Goal: Transaction & Acquisition: Book appointment/travel/reservation

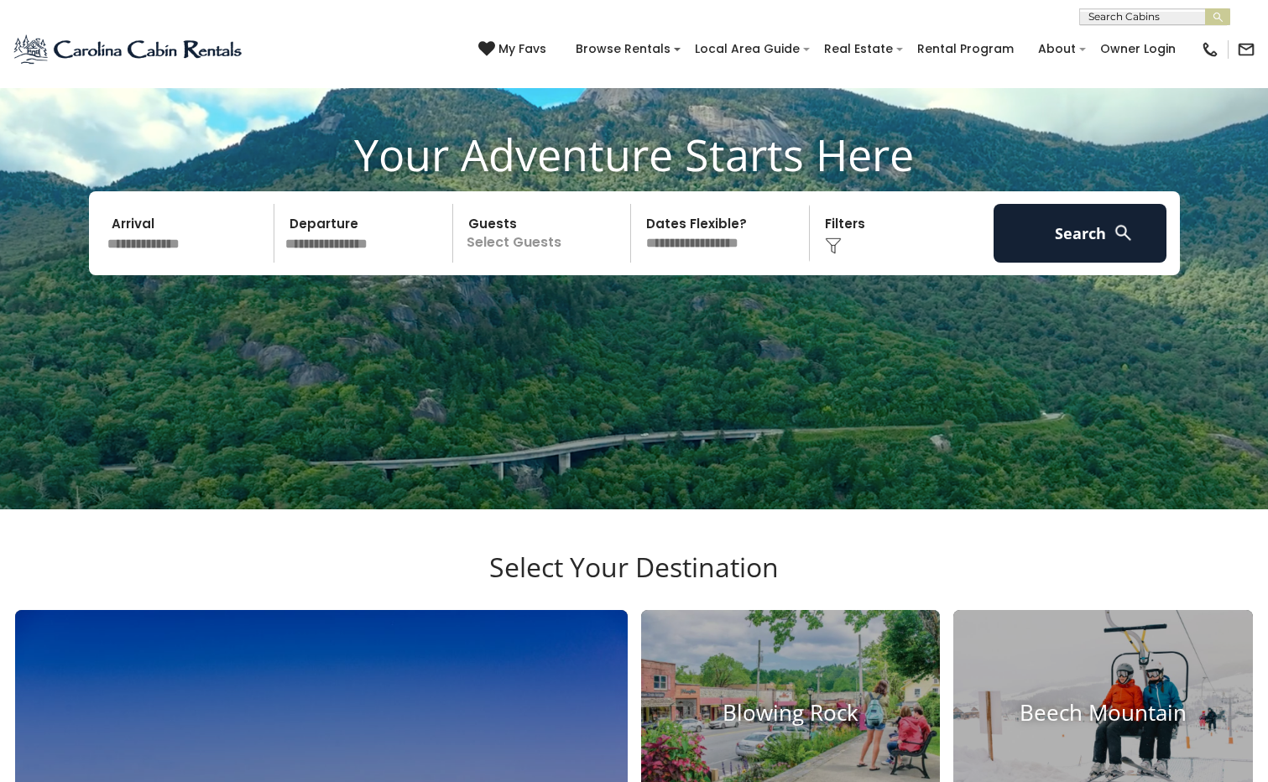
scroll to position [83, 0]
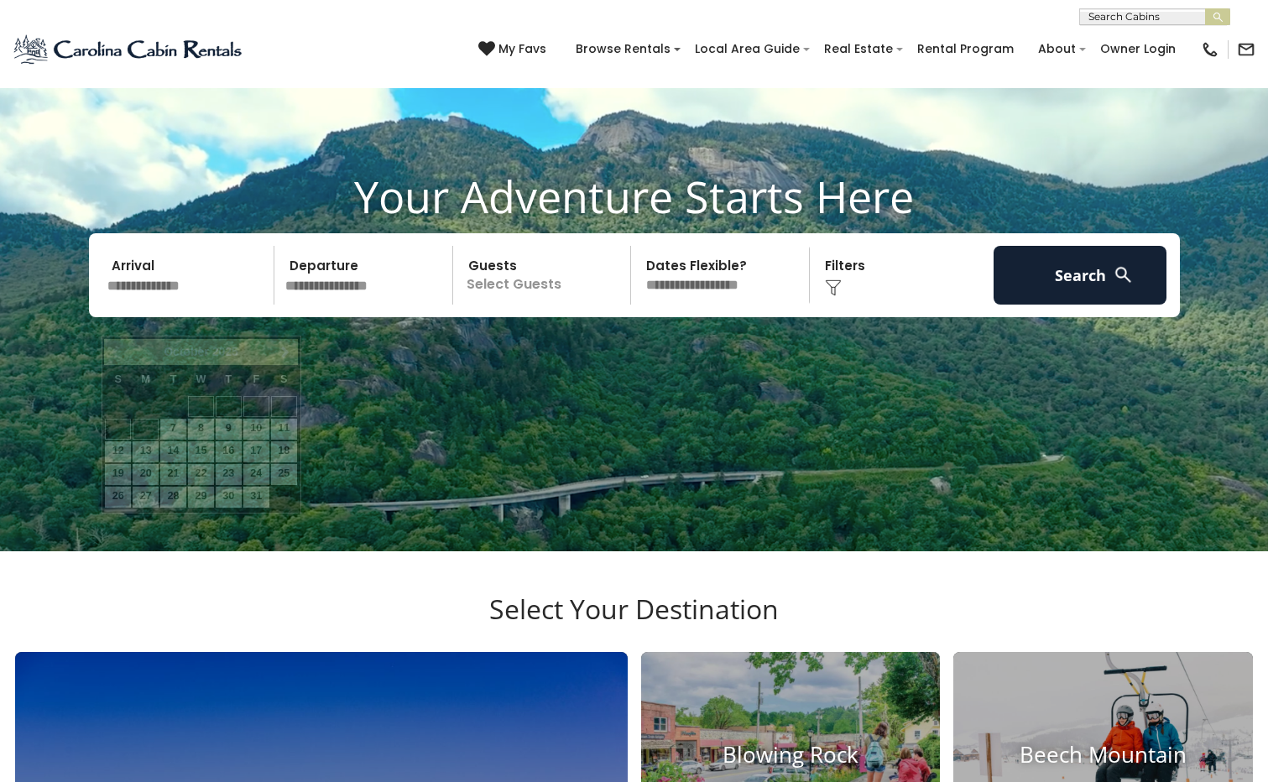
click at [196, 301] on input "text" at bounding box center [189, 275] width 174 height 59
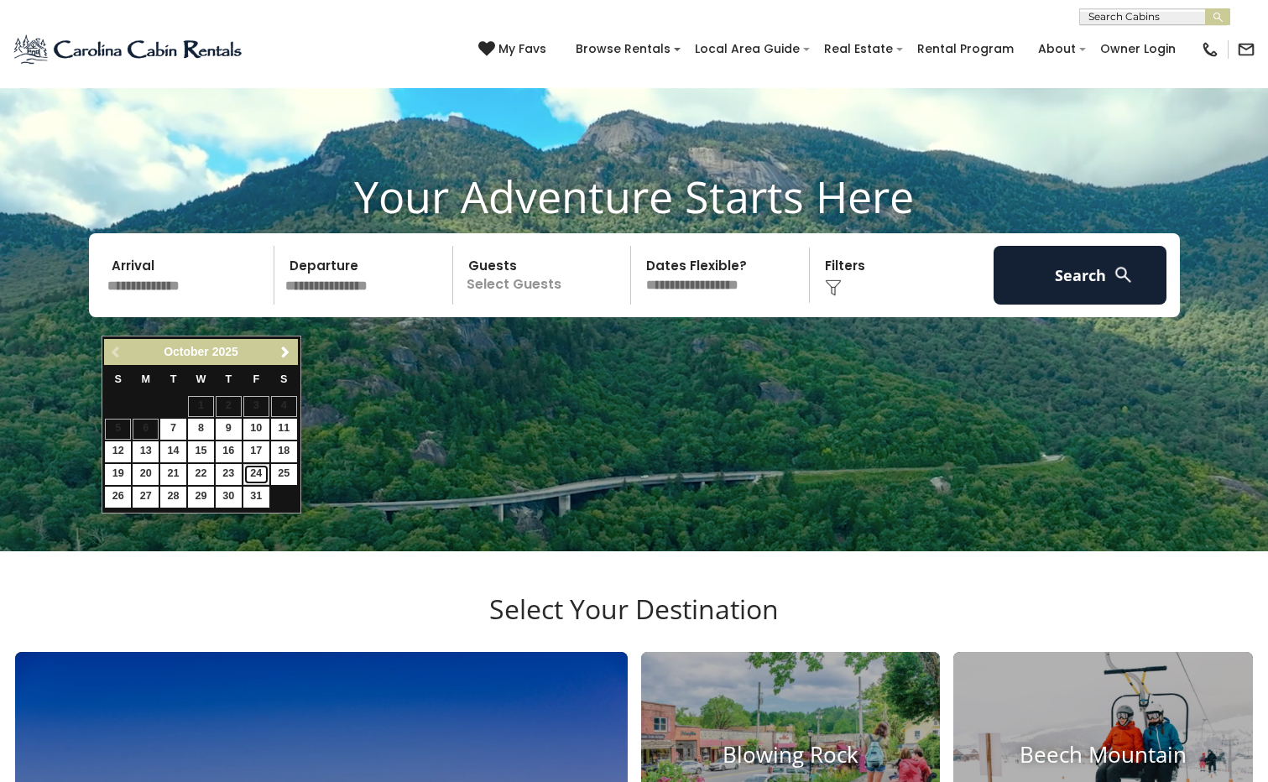
click at [257, 474] on link "24" at bounding box center [256, 474] width 26 height 21
type input "********"
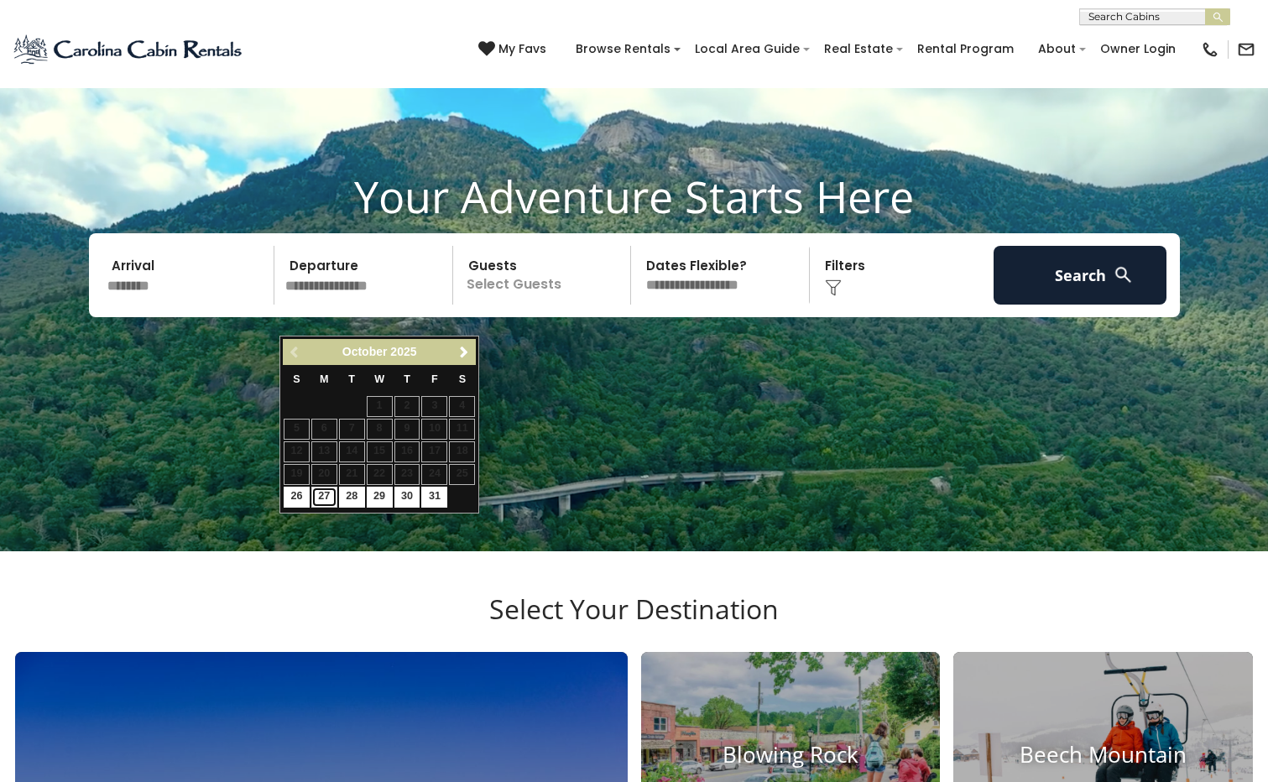
click at [327, 492] on link "27" at bounding box center [324, 497] width 26 height 21
type input "********"
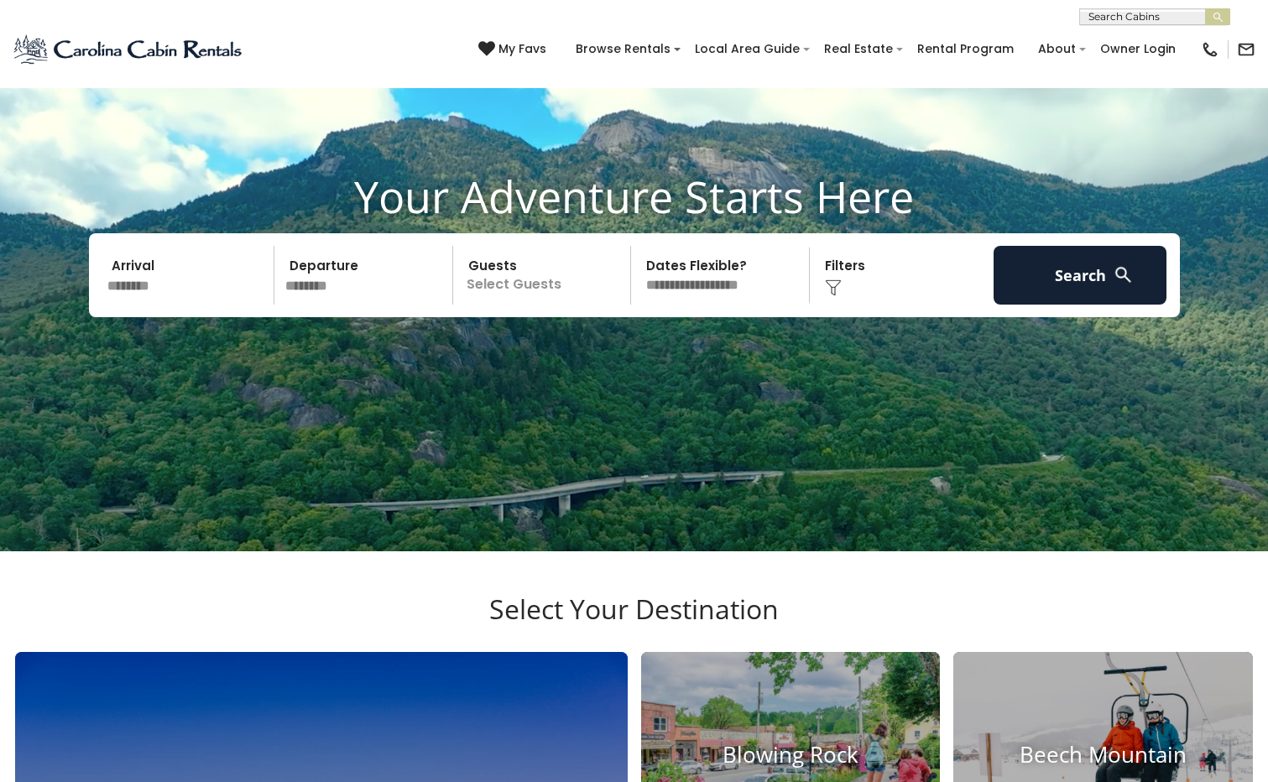
click at [526, 305] on p "Select Guests" at bounding box center [544, 275] width 173 height 59
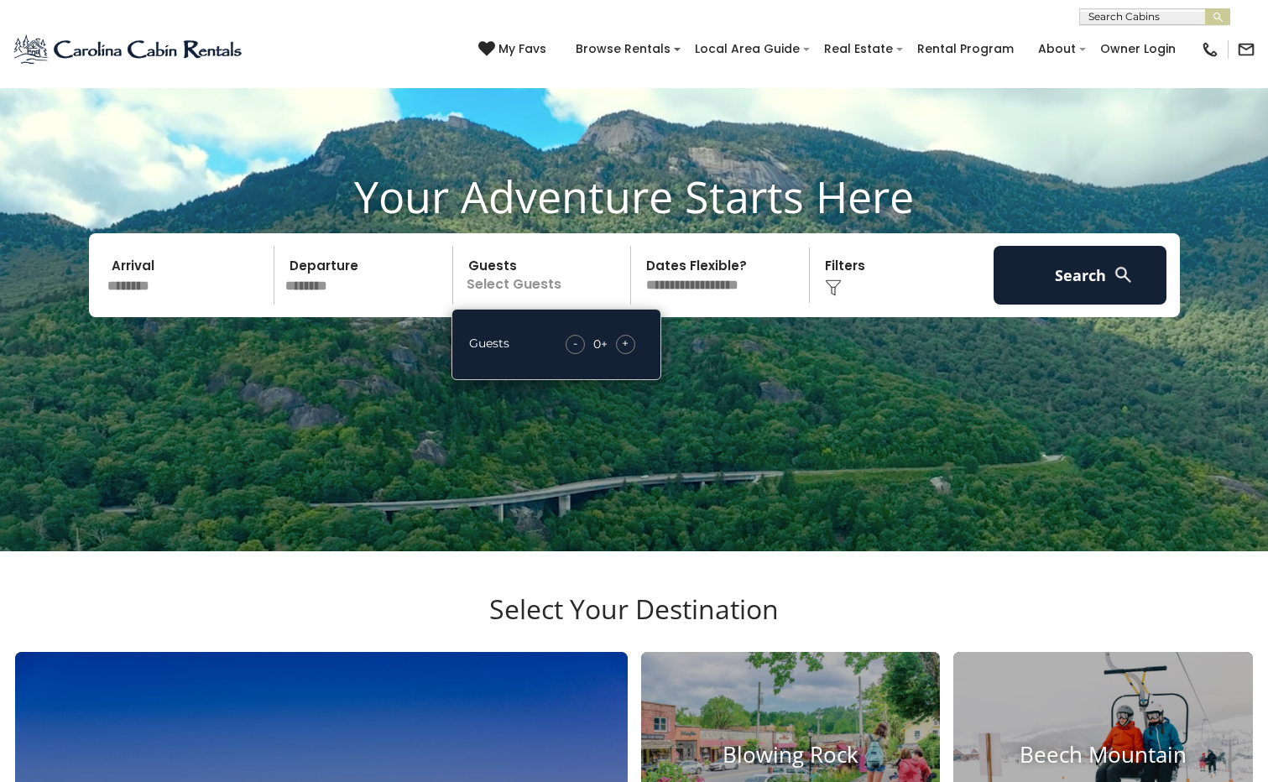
click at [625, 352] on span "+" at bounding box center [625, 343] width 7 height 17
click at [793, 404] on video at bounding box center [634, 234] width 1268 height 635
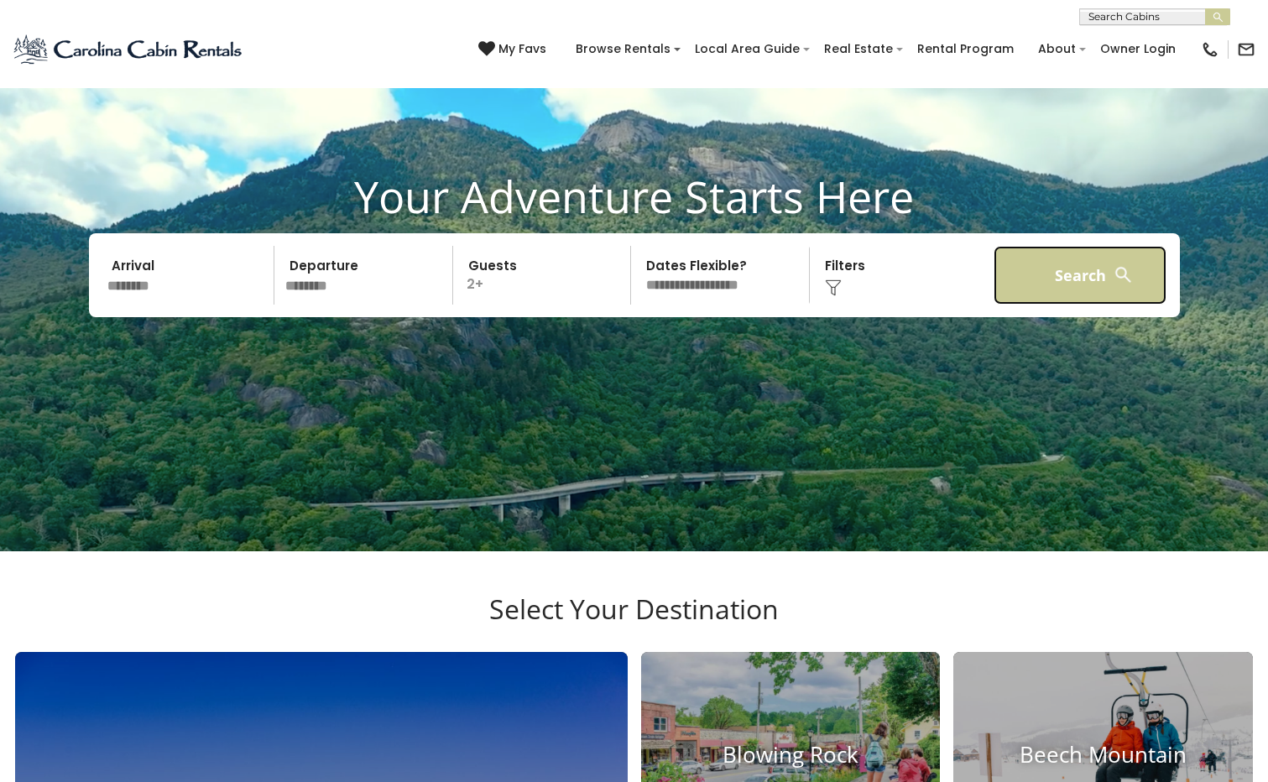
click at [1072, 305] on button "Search" at bounding box center [1081, 275] width 174 height 59
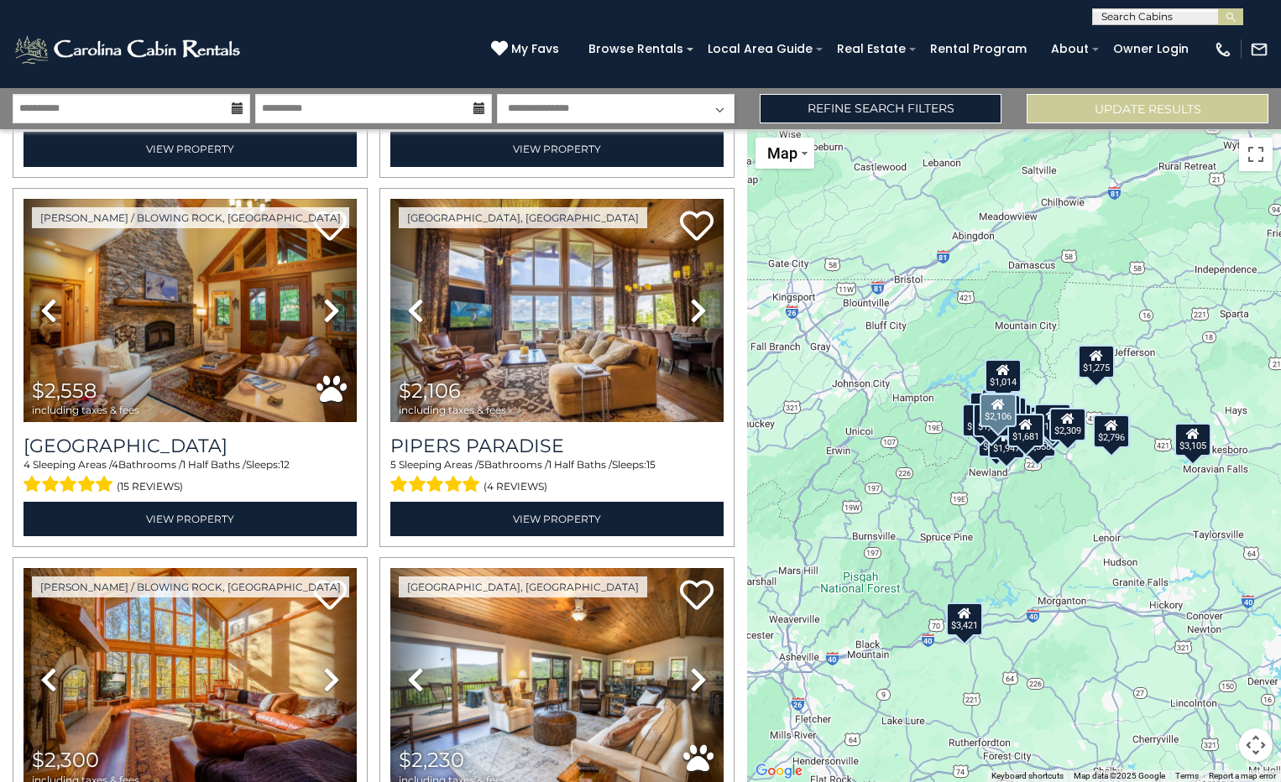
scroll to position [1847, 0]
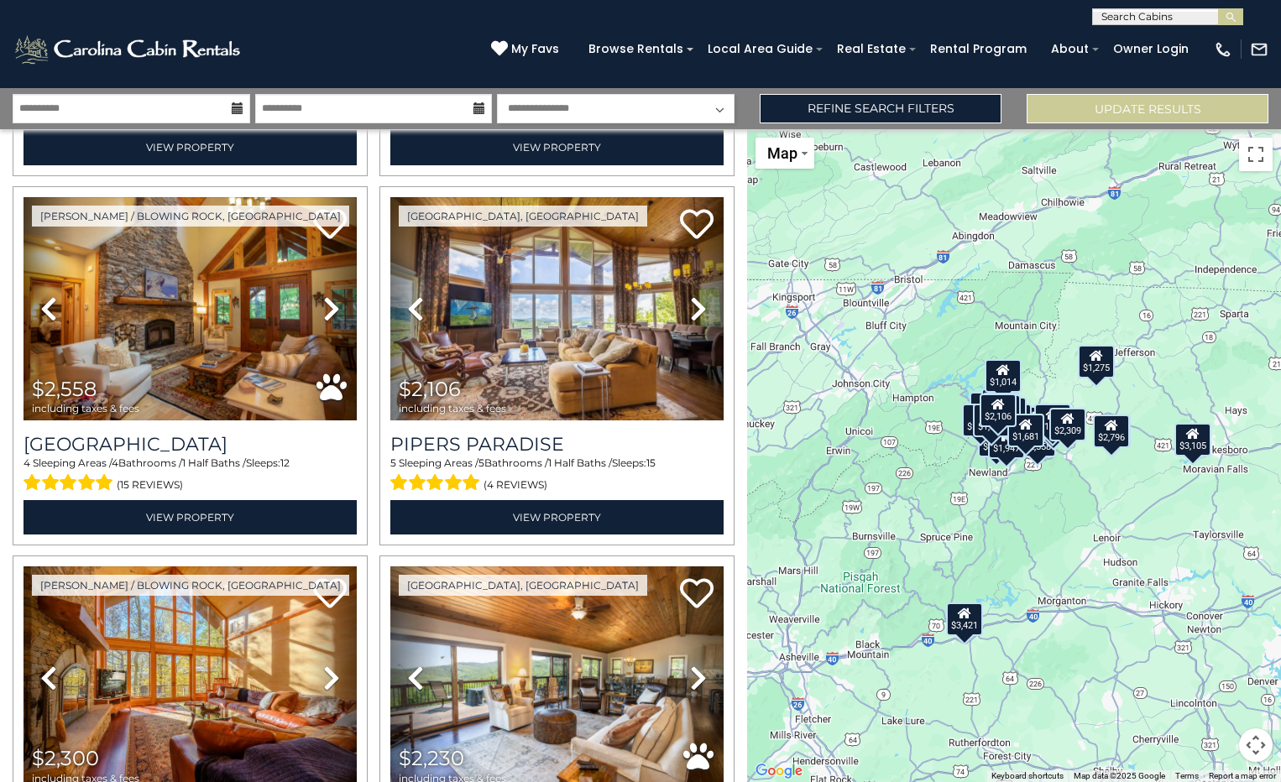
click at [1195, 442] on div "$3,105" at bounding box center [1193, 440] width 37 height 34
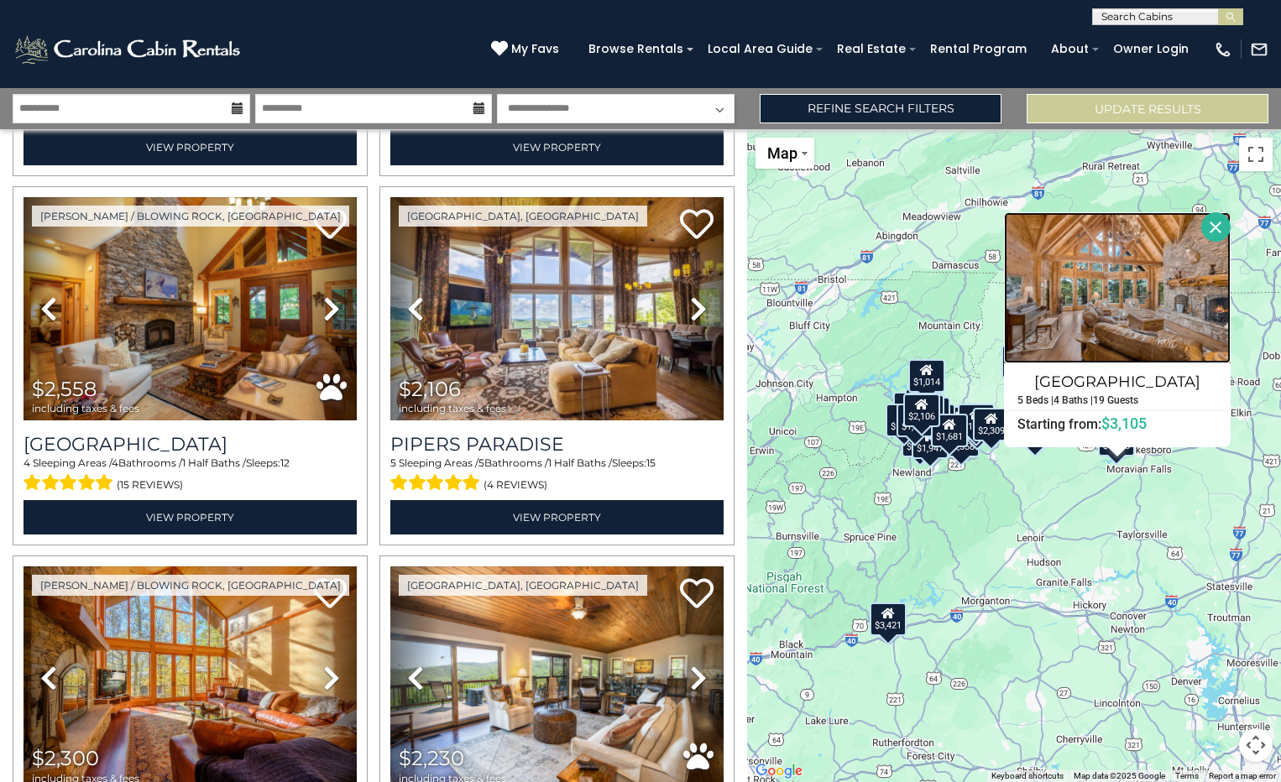
click at [1142, 297] on img at bounding box center [1117, 287] width 227 height 151
